Goal: Communication & Community: Answer question/provide support

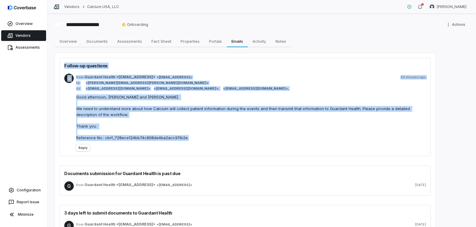
drag, startPoint x: 64, startPoint y: 65, endPoint x: 189, endPoint y: 145, distance: 148.0
click at [189, 145] on div "Follow-up questions G from Guardant Health <[EMAIL_ADDRESS]> < [EMAIL_ADDRESS] …" at bounding box center [244, 107] width 371 height 98
drag, startPoint x: 34, startPoint y: 47, endPoint x: 50, endPoint y: 50, distance: 16.8
click at [34, 48] on span "Assessments" at bounding box center [27, 47] width 24 height 5
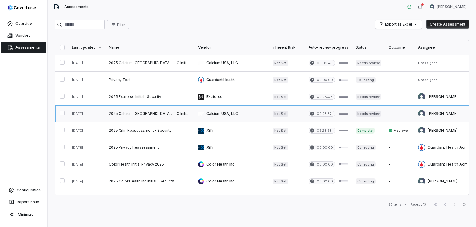
click at [143, 115] on link at bounding box center [149, 114] width 89 height 17
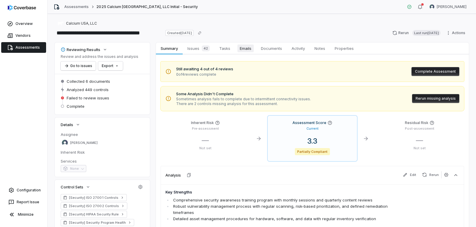
click at [249, 50] on span "Emails" at bounding box center [245, 49] width 16 height 8
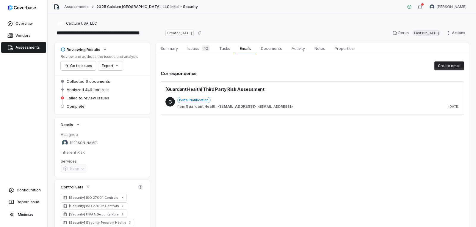
click at [450, 66] on button "Create email" at bounding box center [449, 66] width 30 height 9
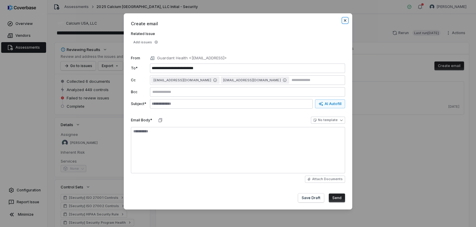
click at [346, 19] on icon "button" at bounding box center [344, 20] width 5 height 5
type textarea "*"
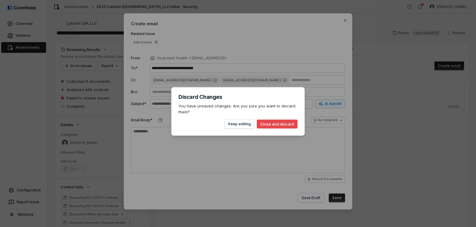
click at [286, 125] on button "Close and discard" at bounding box center [277, 124] width 41 height 9
